Goal: Navigation & Orientation: Find specific page/section

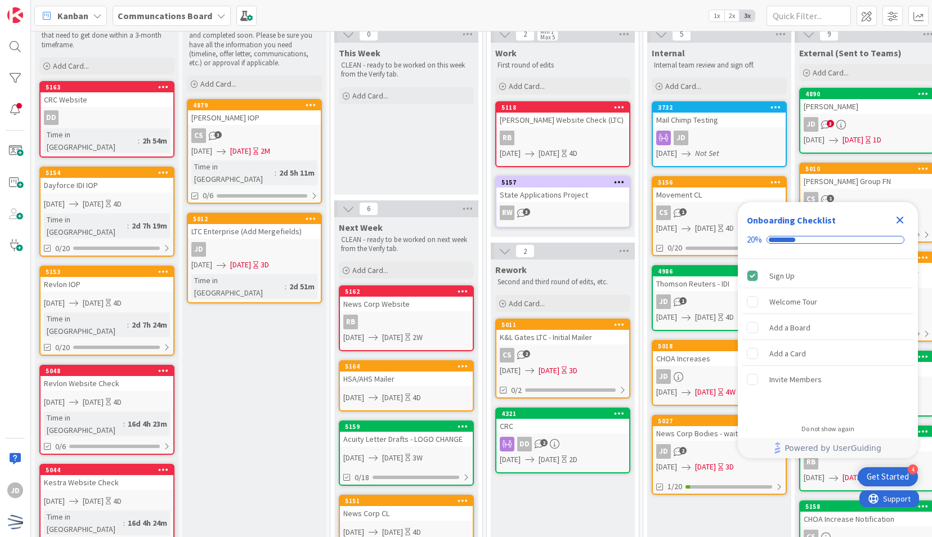
scroll to position [46, 0]
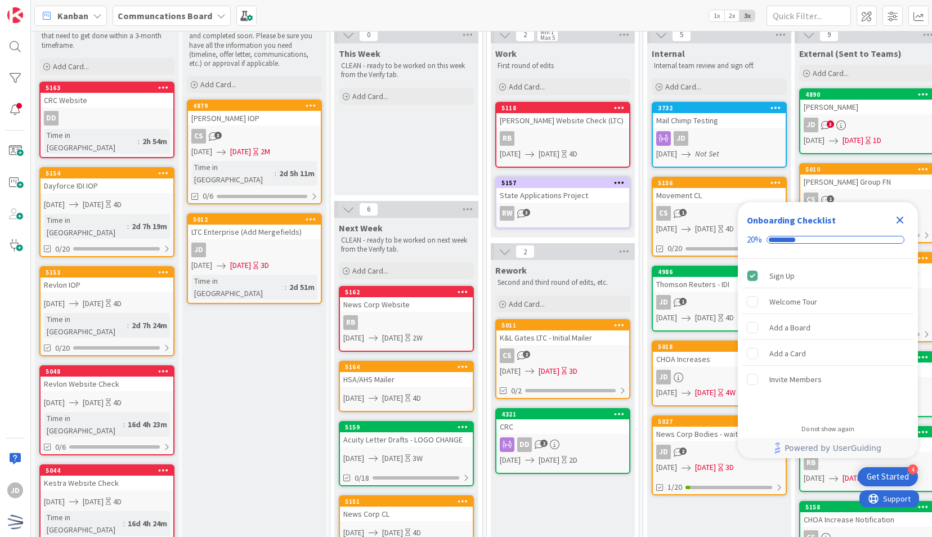
click at [900, 216] on icon "Close Checklist" at bounding box center [901, 220] width 14 height 14
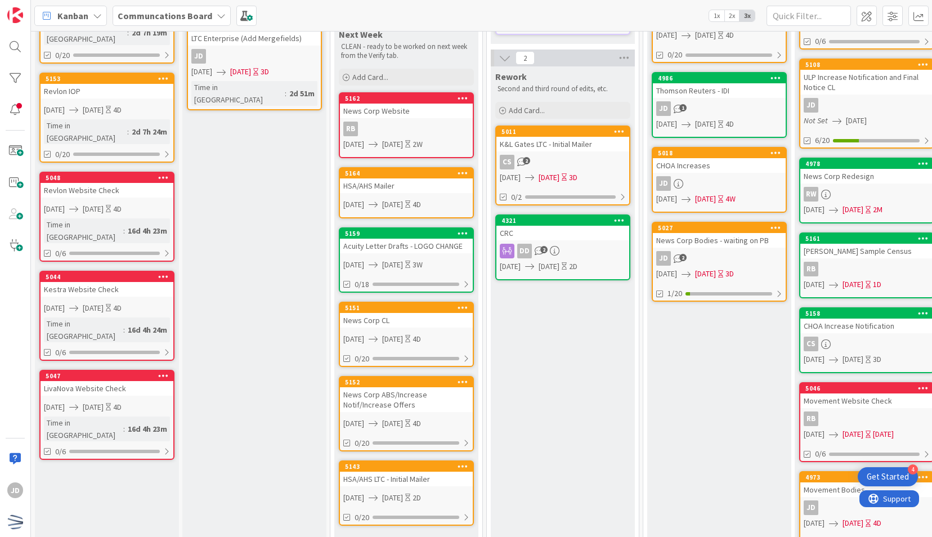
scroll to position [243, 0]
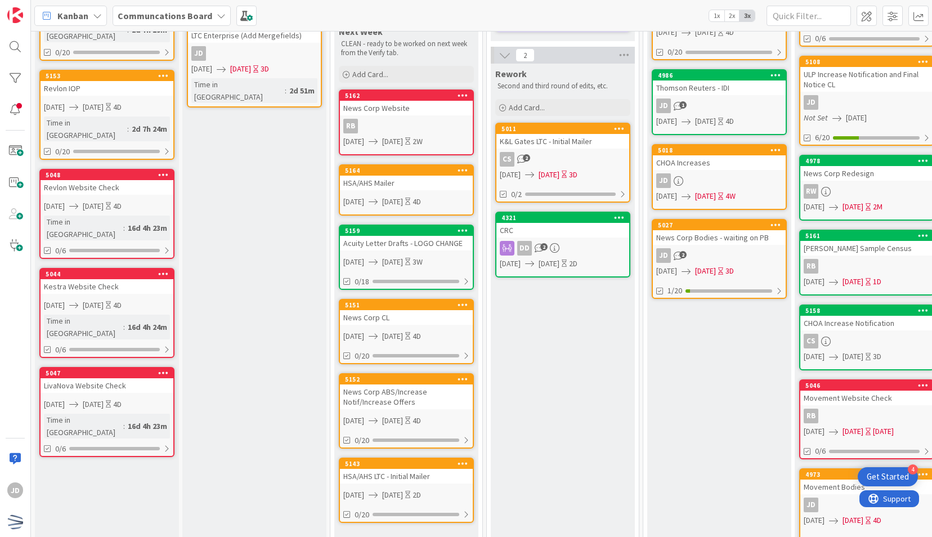
click at [415, 272] on link "5159 Acuity Letter Drafts - LOGO CHANGE [DATE] [DATE] 3W 0/18" at bounding box center [406, 257] width 135 height 65
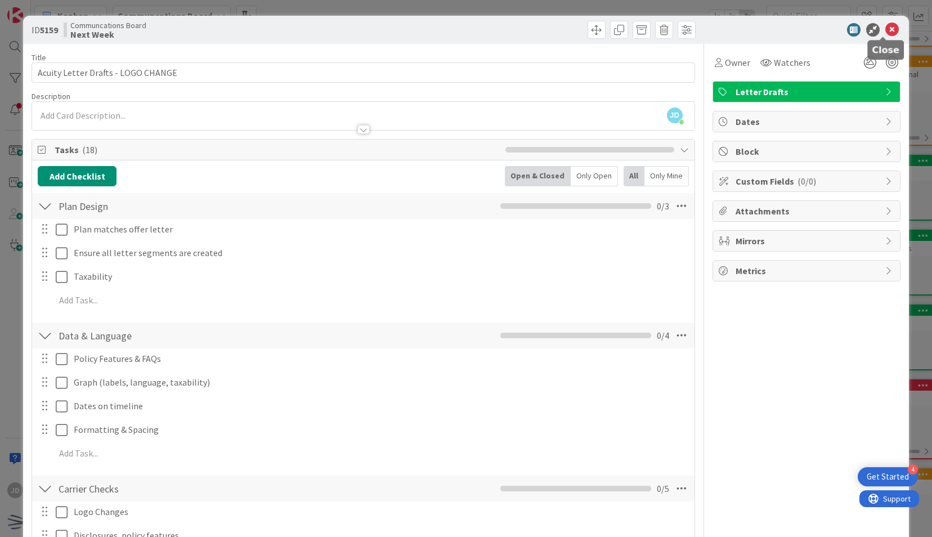
click at [886, 29] on icon at bounding box center [893, 30] width 14 height 14
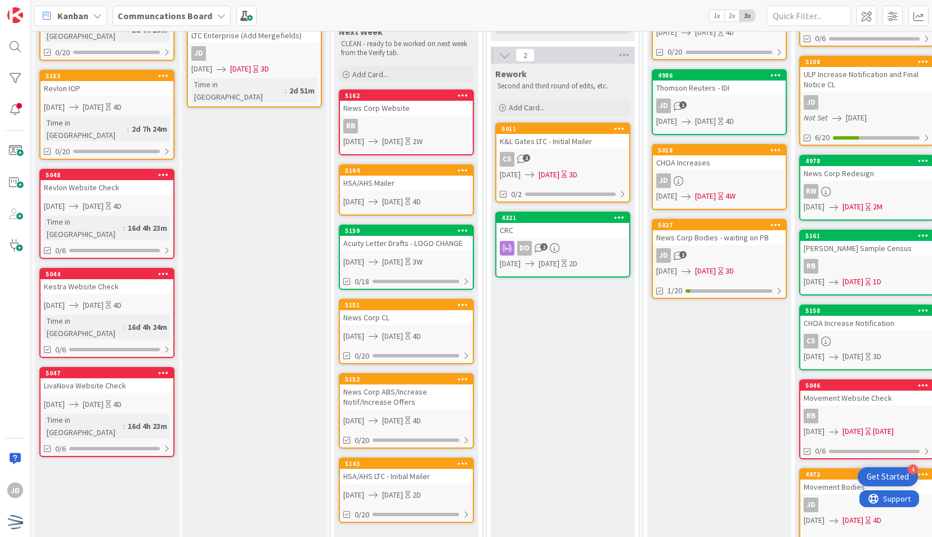
click at [438, 248] on div "Acuity Letter Drafts - LOGO CHANGE" at bounding box center [406, 243] width 133 height 15
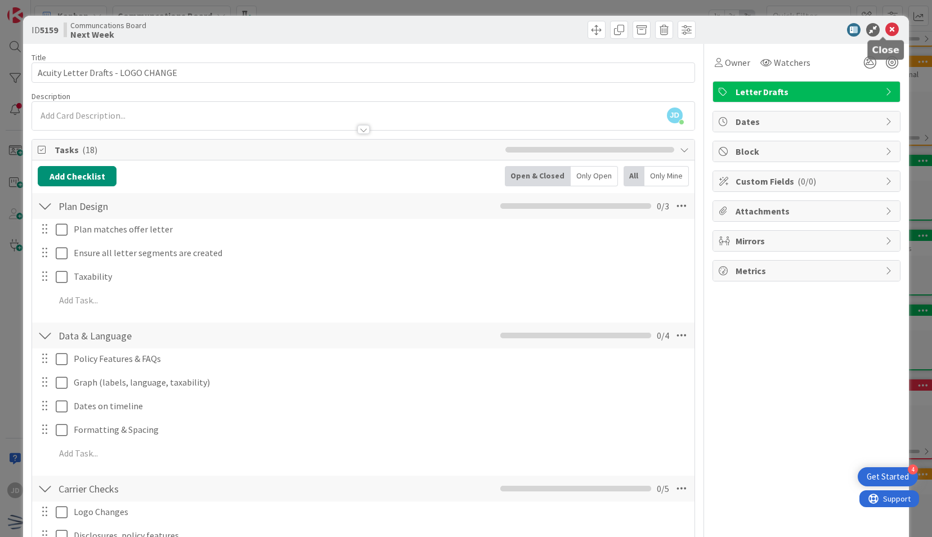
click at [886, 28] on icon at bounding box center [893, 30] width 14 height 14
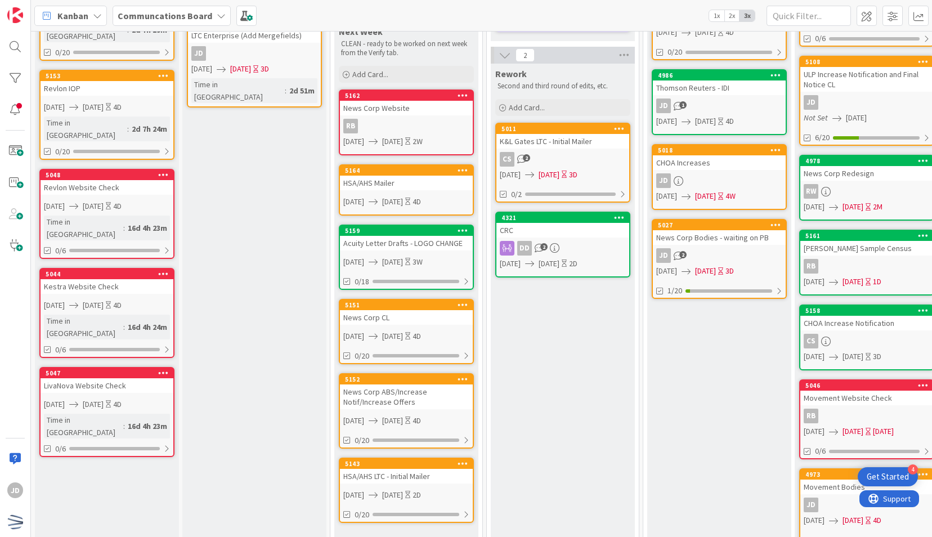
click at [726, 104] on div "JD 1" at bounding box center [719, 106] width 133 height 15
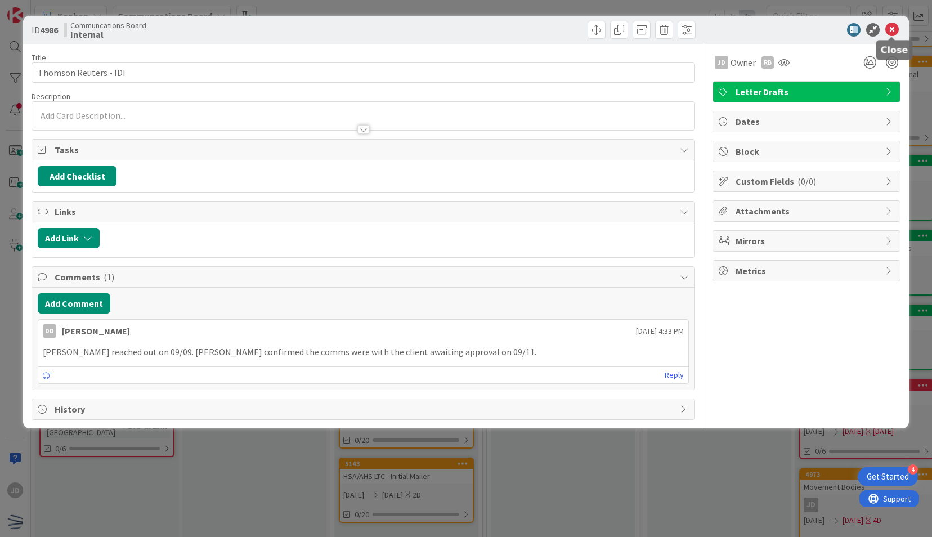
click at [891, 26] on icon at bounding box center [893, 30] width 14 height 14
